Goal: Navigation & Orientation: Find specific page/section

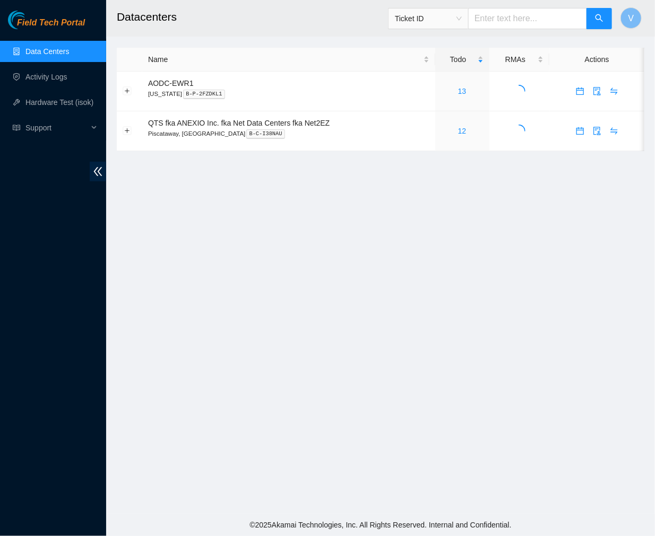
click at [470, 218] on main "Datacenters Ticket ID V Name Todo RMAs Actions AODC-EWR1 New Jersey B-P-2FZDKL1…" at bounding box center [380, 257] width 549 height 514
